Goal: Find specific fact: Find specific fact

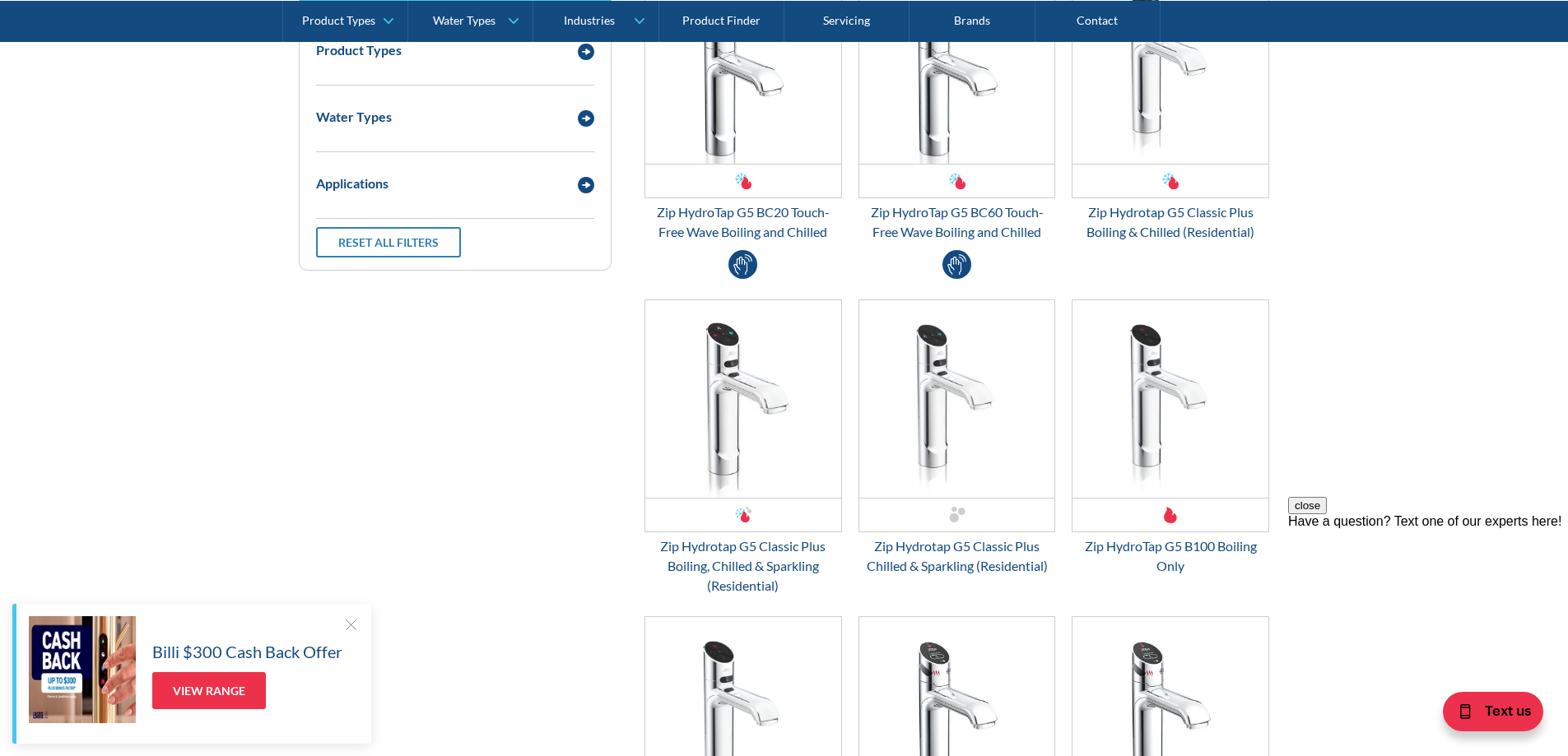
scroll to position [2304, 0]
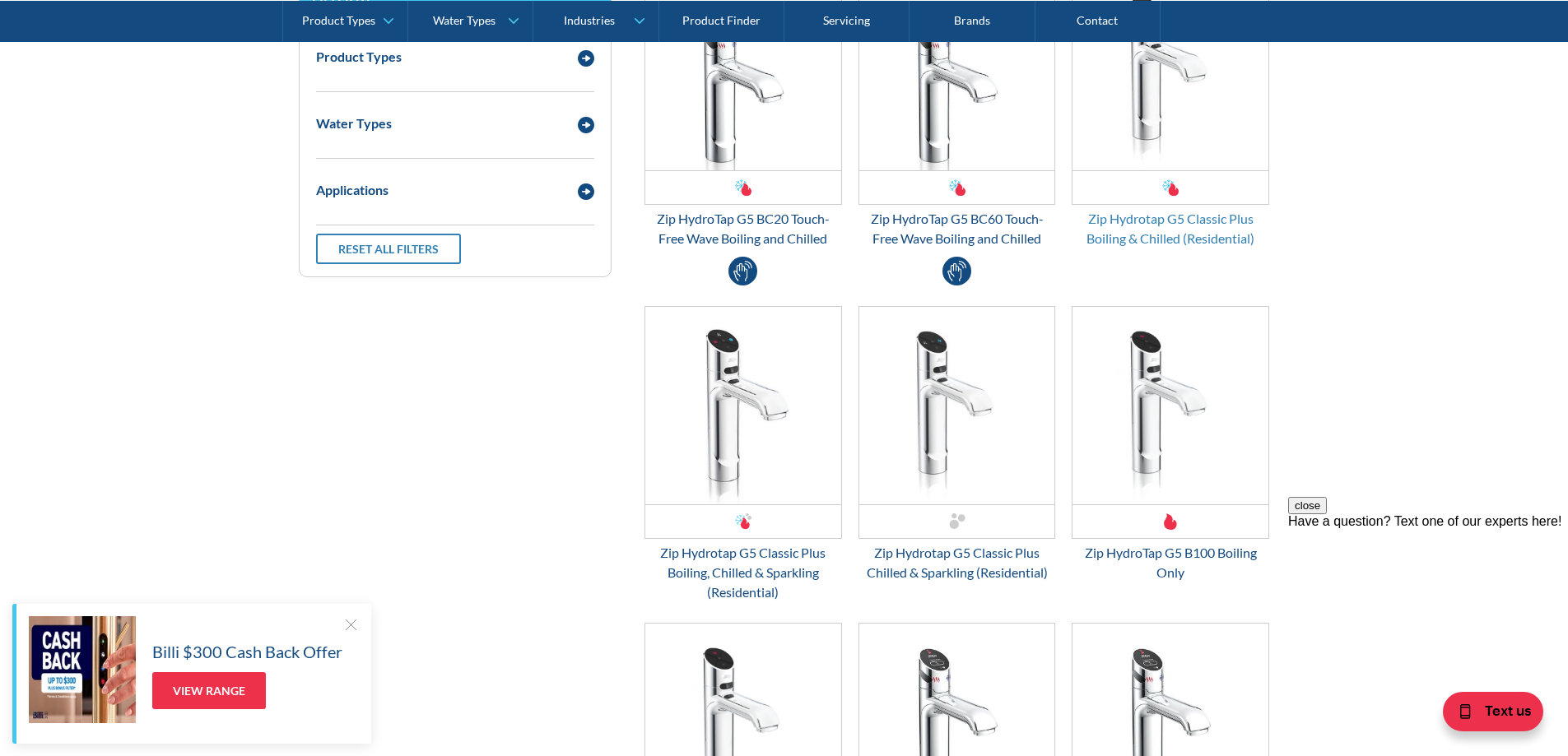
click at [1151, 216] on div "Zip Hydrotap G5 Classic Plus Boiling & Chilled (Residential)" at bounding box center [1170, 229] width 198 height 40
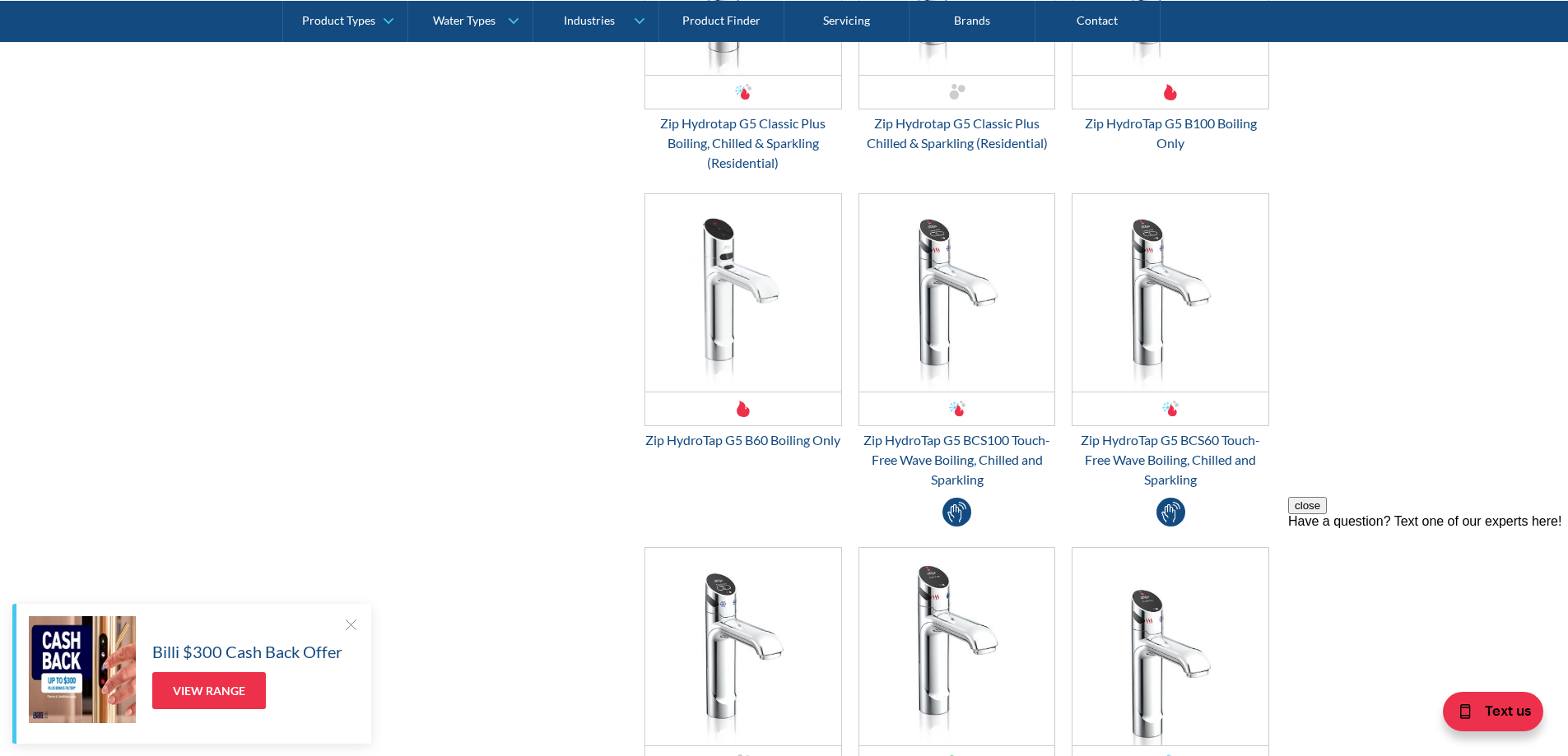
scroll to position [2880, 0]
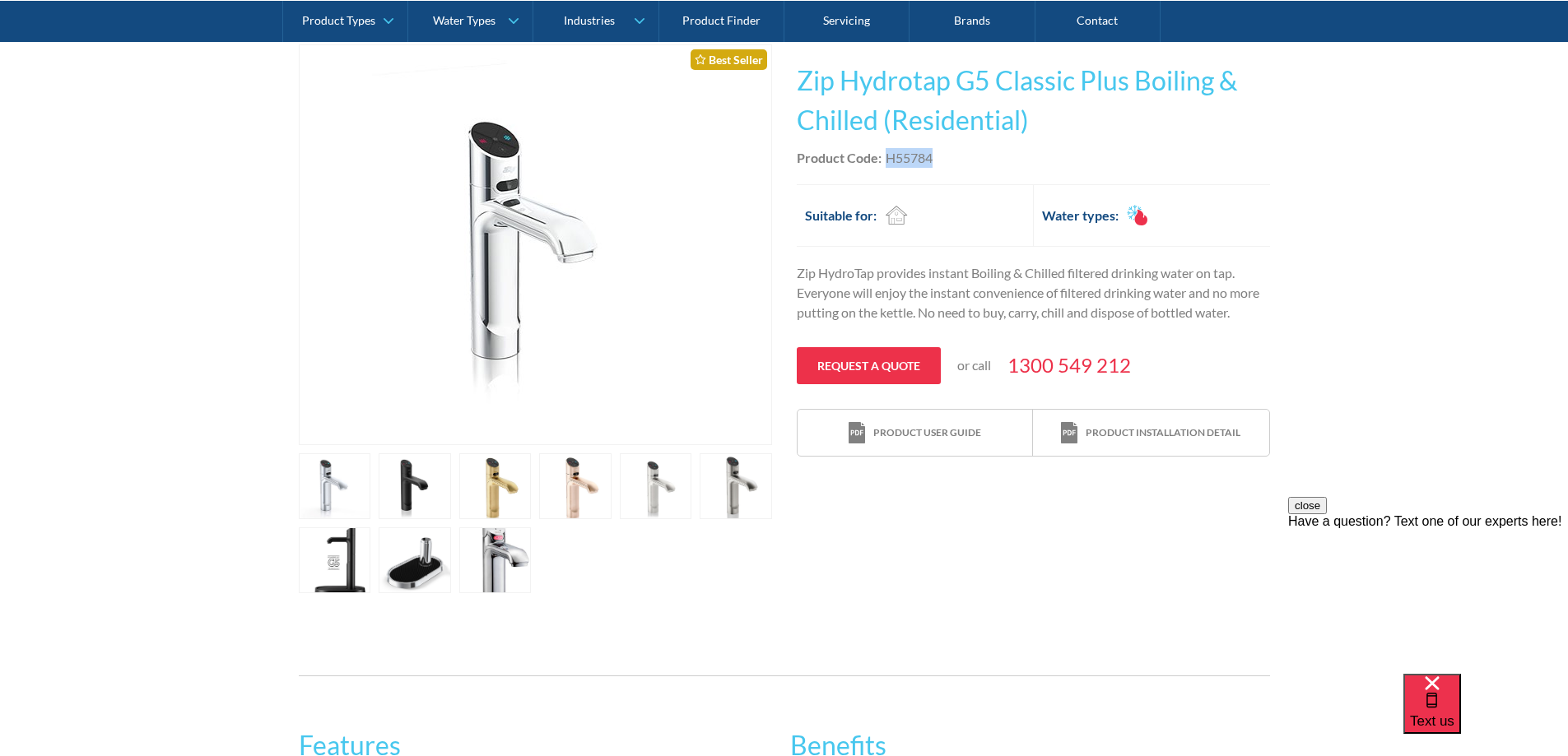
drag, startPoint x: 886, startPoint y: 159, endPoint x: 930, endPoint y: 165, distance: 44.4
click at [930, 165] on div "H55784" at bounding box center [909, 158] width 47 height 20
copy div "H55784"
